Goal: Task Accomplishment & Management: Complete application form

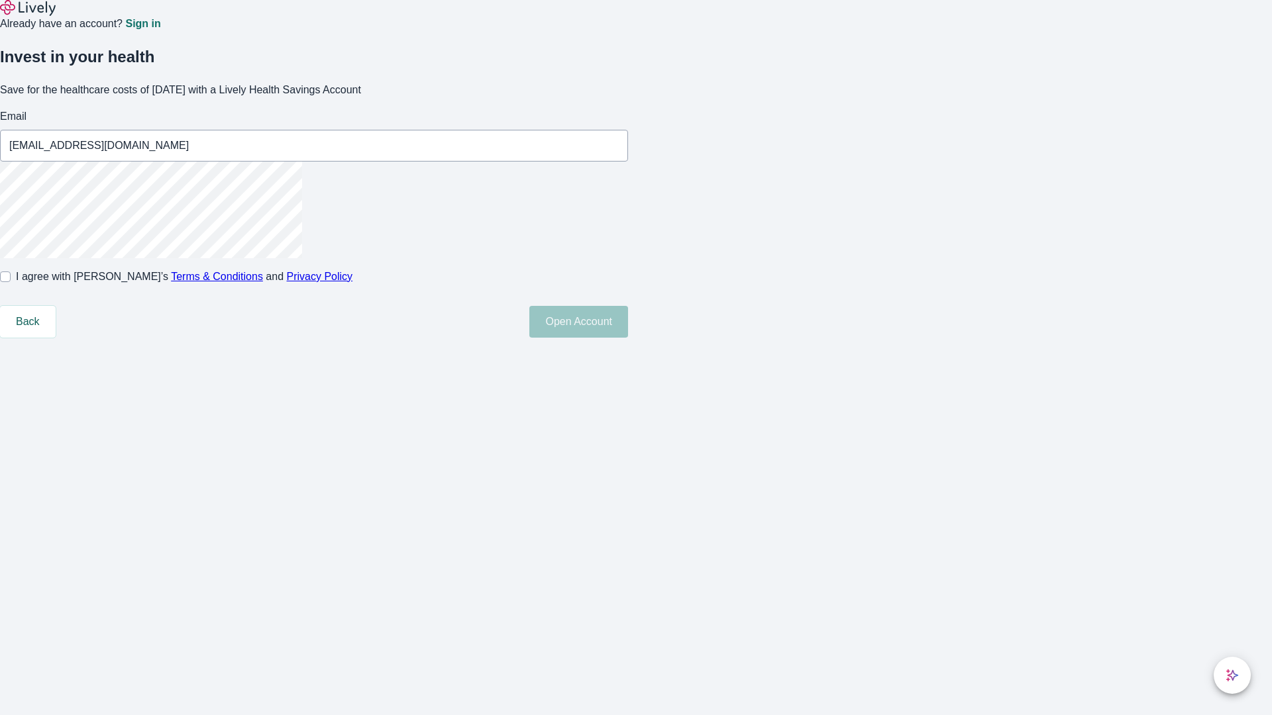
click at [11, 282] on input "I agree with Lively’s Terms & Conditions and Privacy Policy" at bounding box center [5, 277] width 11 height 11
checkbox input "true"
click at [628, 338] on button "Open Account" at bounding box center [578, 322] width 99 height 32
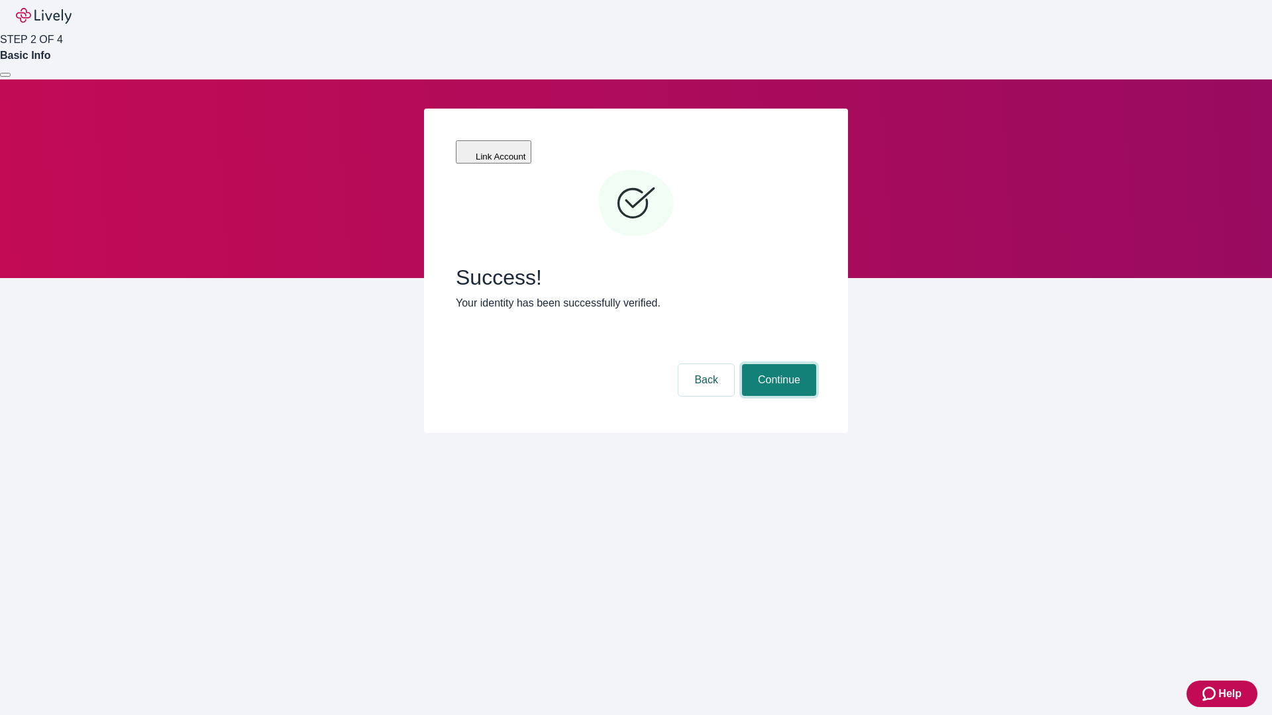
click at [777, 364] on button "Continue" at bounding box center [779, 380] width 74 height 32
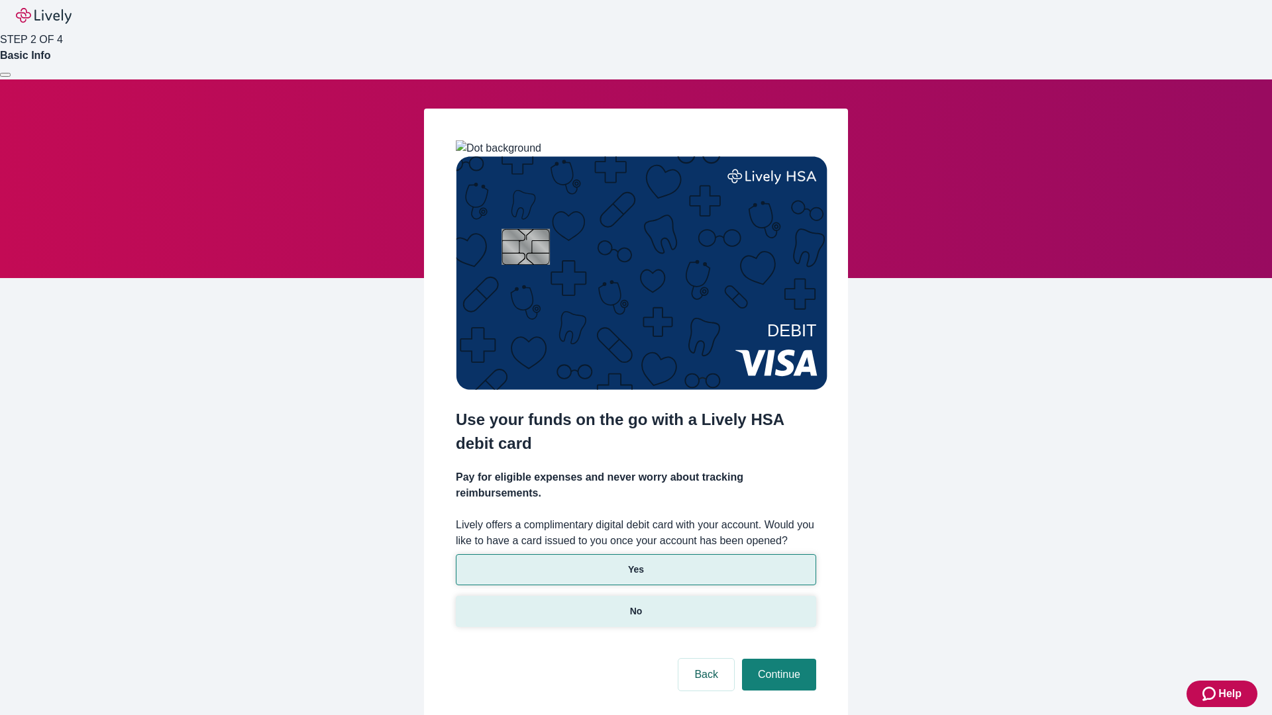
click at [635, 605] on p "No" at bounding box center [636, 612] width 13 height 14
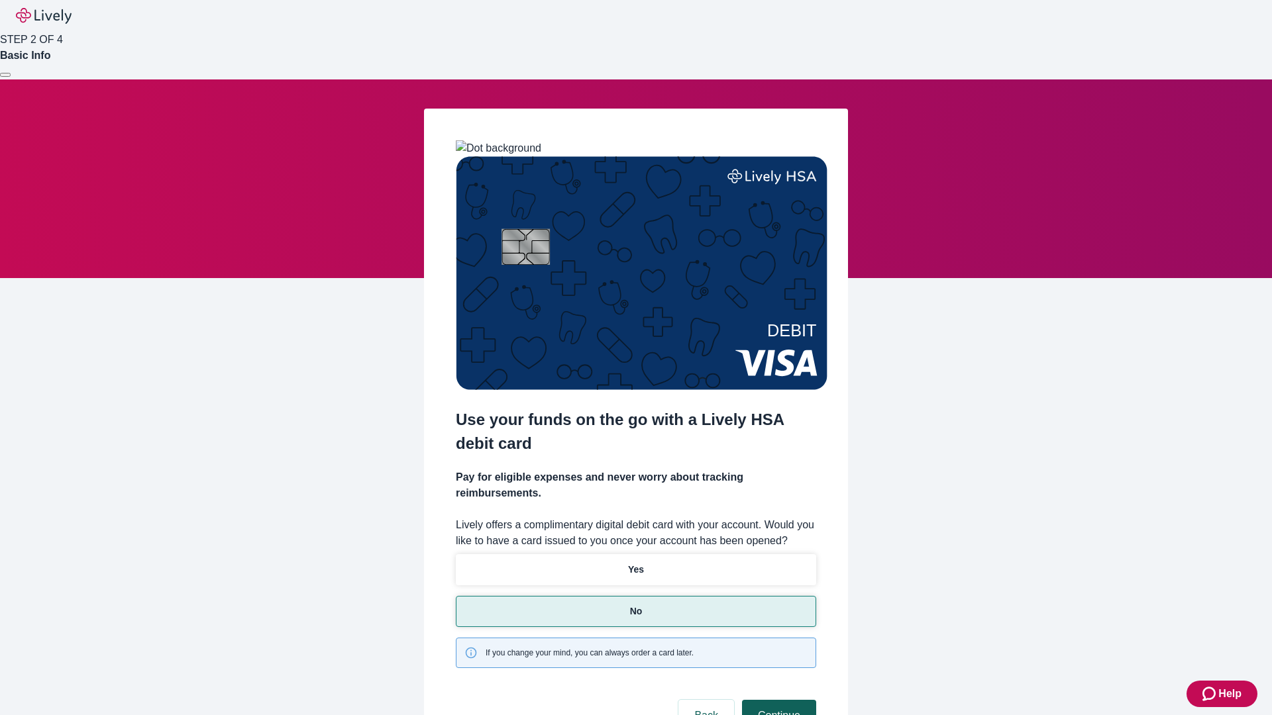
click at [777, 700] on button "Continue" at bounding box center [779, 716] width 74 height 32
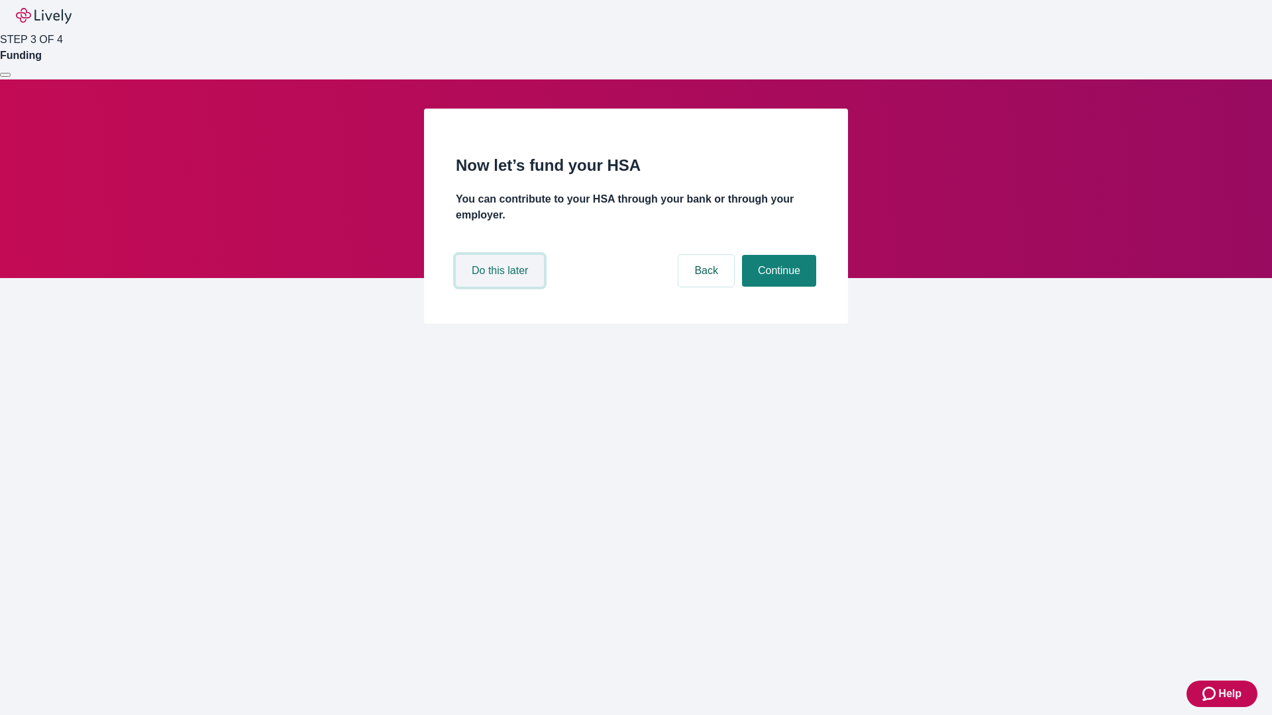
click at [502, 287] on button "Do this later" at bounding box center [500, 271] width 88 height 32
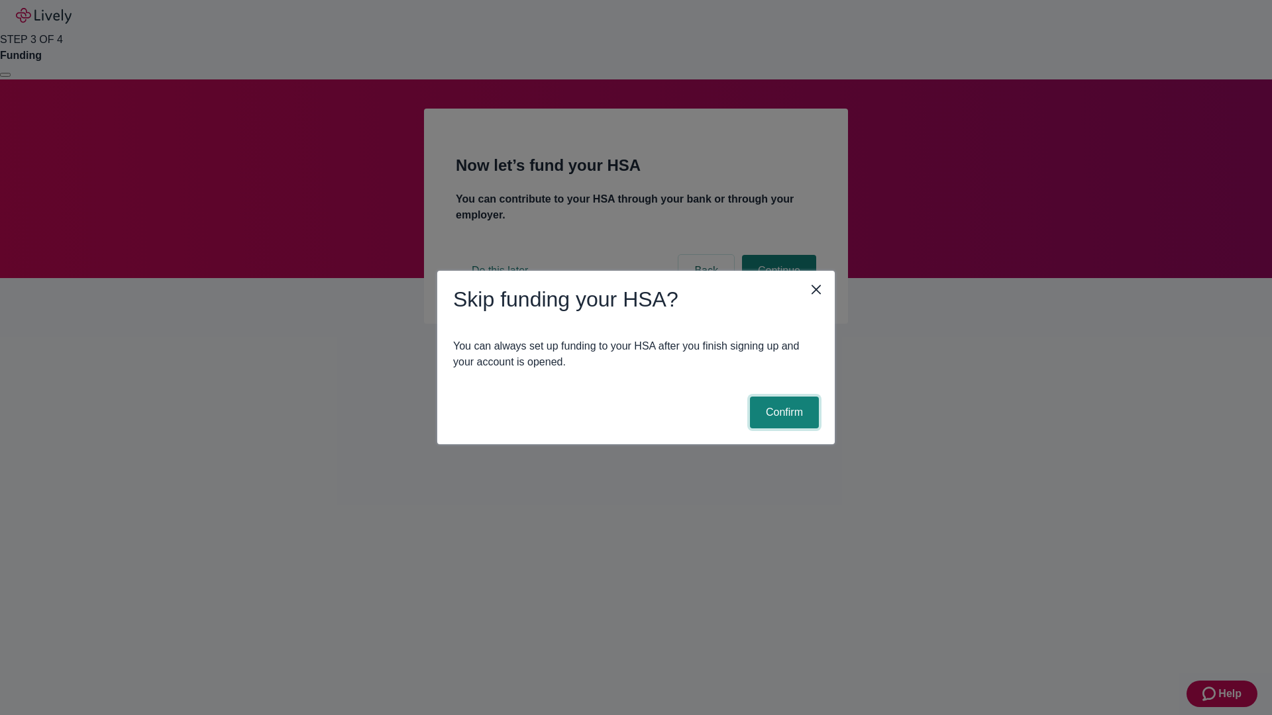
click at [782, 413] on button "Confirm" at bounding box center [784, 413] width 69 height 32
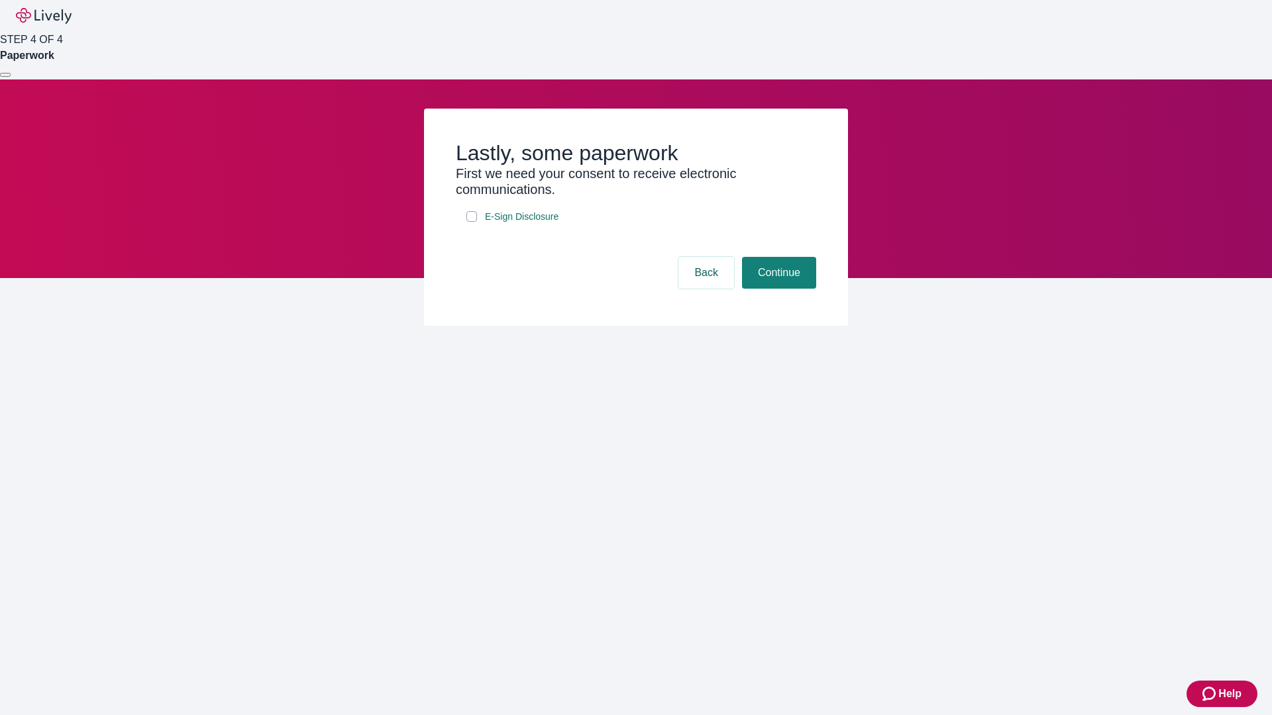
click at [472, 222] on input "E-Sign Disclosure" at bounding box center [471, 216] width 11 height 11
checkbox input "true"
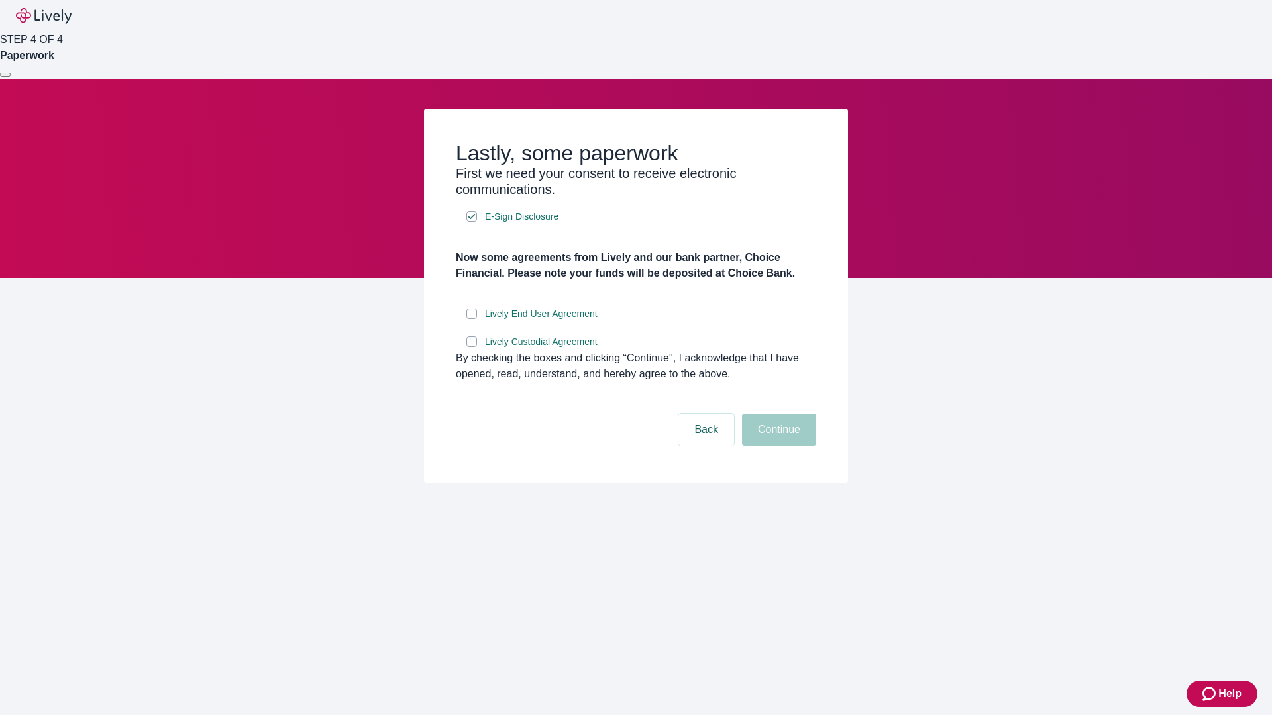
click at [472, 319] on input "Lively End User Agreement" at bounding box center [471, 314] width 11 height 11
checkbox input "true"
click at [472, 347] on input "Lively Custodial Agreement" at bounding box center [471, 342] width 11 height 11
checkbox input "true"
click at [777, 446] on button "Continue" at bounding box center [779, 430] width 74 height 32
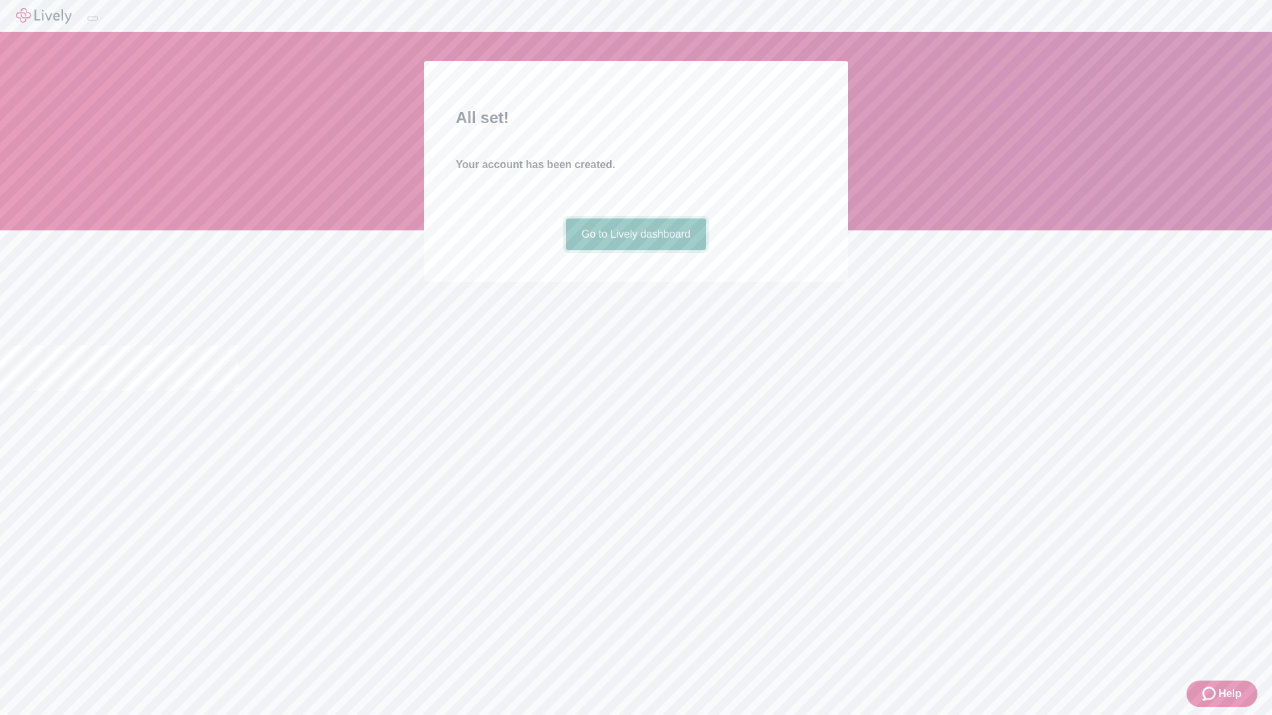
click at [635, 250] on link "Go to Lively dashboard" at bounding box center [636, 235] width 141 height 32
